Goal: Transaction & Acquisition: Purchase product/service

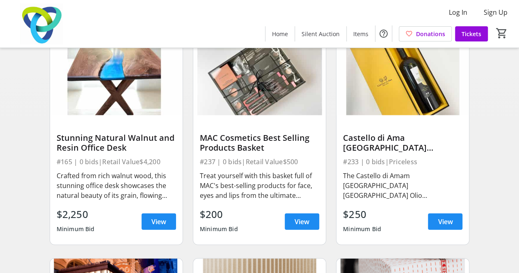
scroll to position [969, 0]
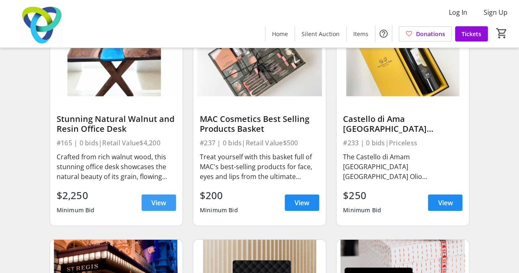
click at [152, 203] on span "View" at bounding box center [158, 203] width 15 height 10
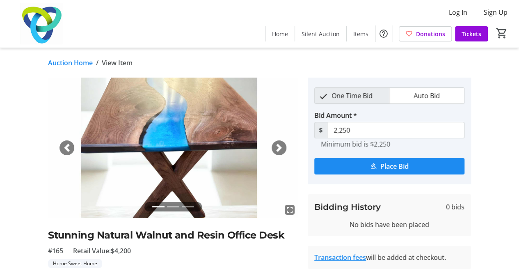
scroll to position [82, 0]
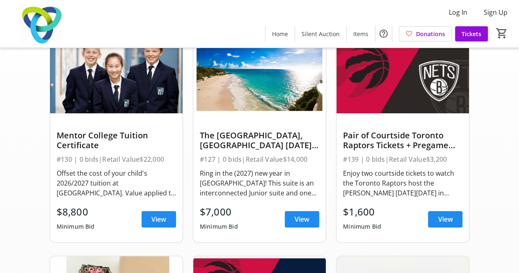
scroll to position [969, 0]
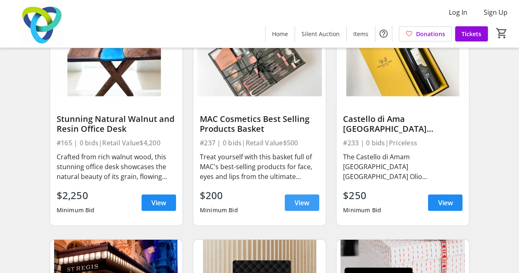
click at [295, 205] on span "View" at bounding box center [302, 203] width 15 height 10
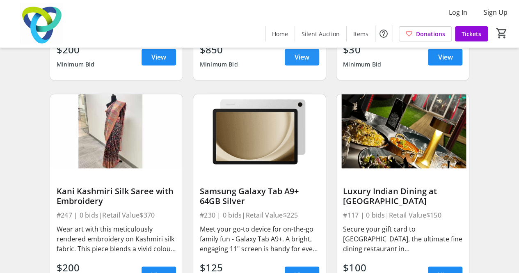
scroll to position [3758, 0]
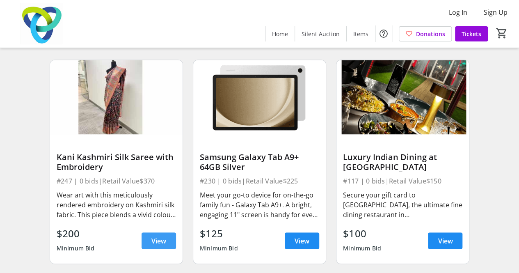
click at [148, 242] on span at bounding box center [159, 241] width 34 height 20
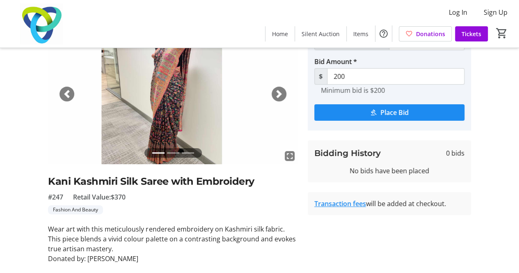
scroll to position [75, 0]
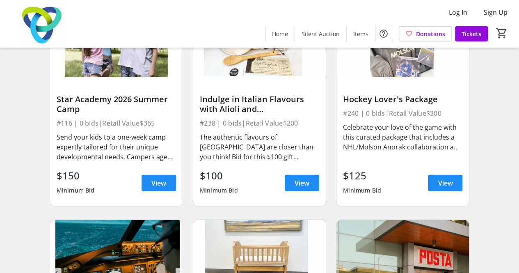
scroll to position [4414, 0]
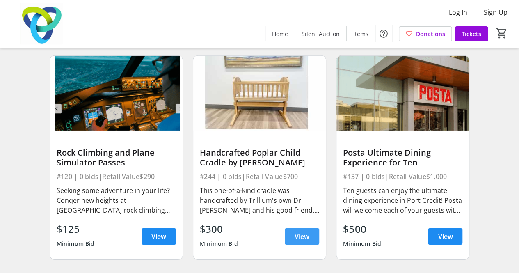
click at [307, 241] on span "View" at bounding box center [302, 236] width 15 height 10
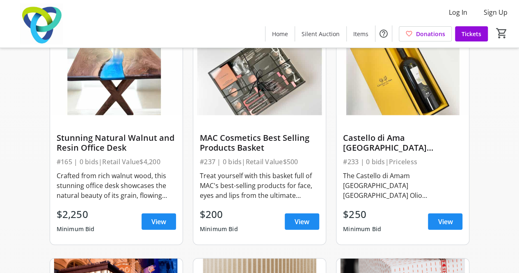
scroll to position [971, 0]
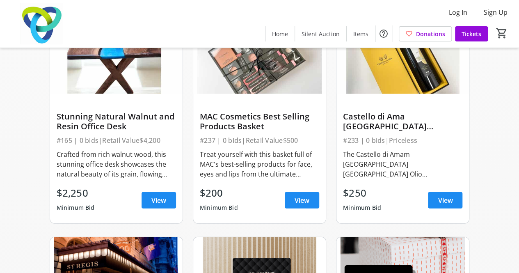
click at [105, 87] on img at bounding box center [116, 57] width 133 height 75
click at [118, 71] on img at bounding box center [116, 57] width 133 height 75
click at [157, 210] on span at bounding box center [159, 200] width 34 height 20
